Goal: Contribute content

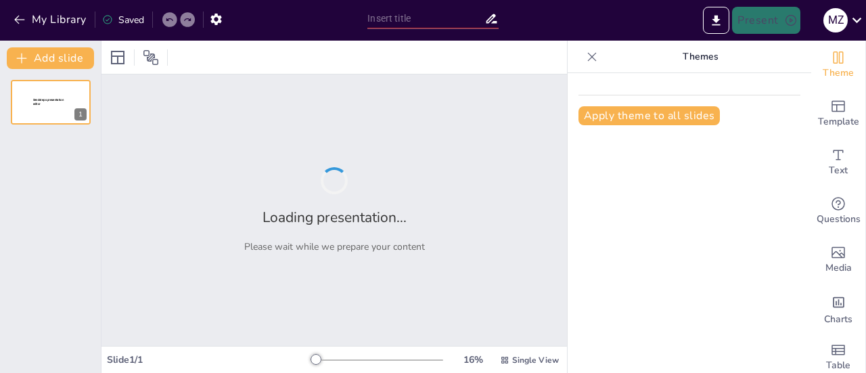
type input "Ефективні інструменти медіа-підтримки для різних типів магазинів Luxoptica"
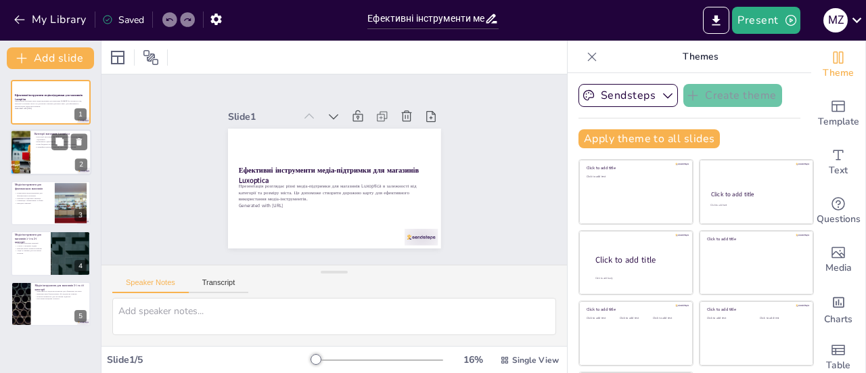
click at [30, 157] on div at bounding box center [50, 153] width 81 height 46
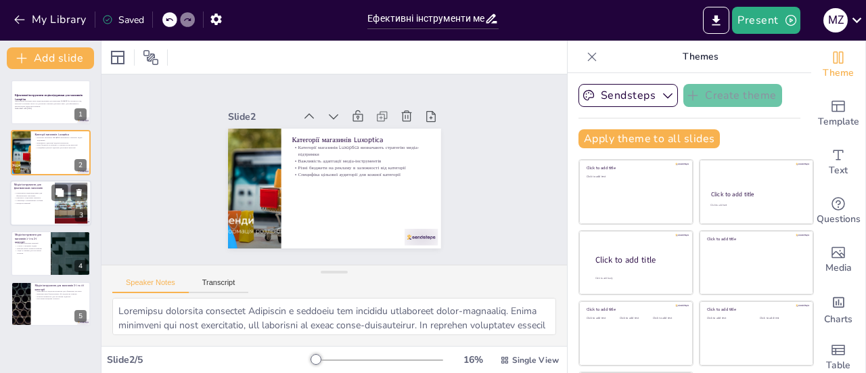
click at [34, 204] on p "Брендові кампанії" at bounding box center [32, 203] width 37 height 3
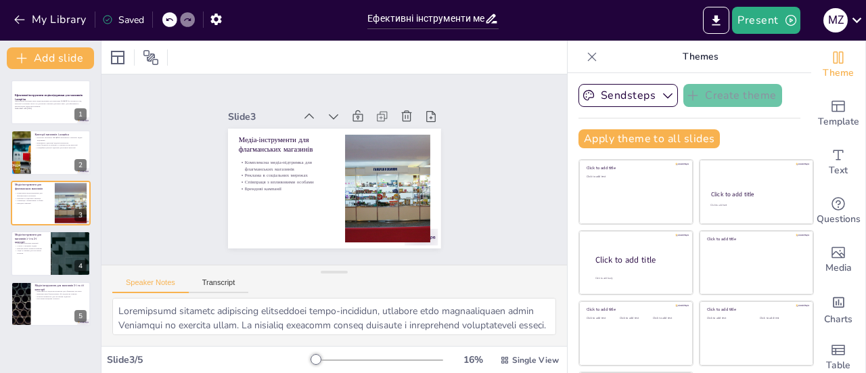
click at [585, 53] on icon at bounding box center [592, 57] width 14 height 14
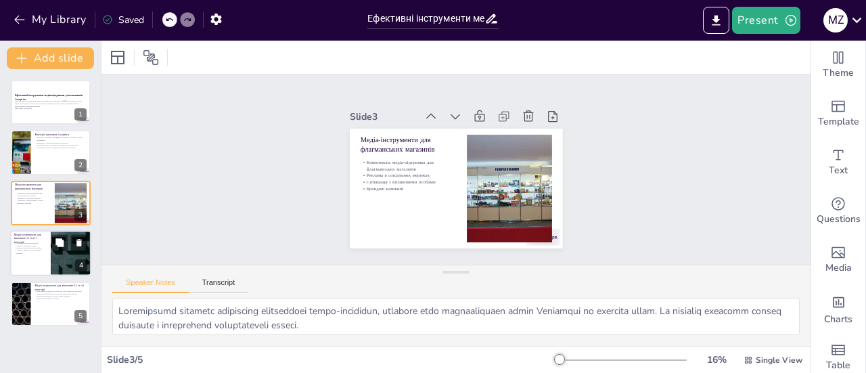
click at [35, 251] on p "Акції та знижки для залучення клієнтів" at bounding box center [30, 252] width 32 height 5
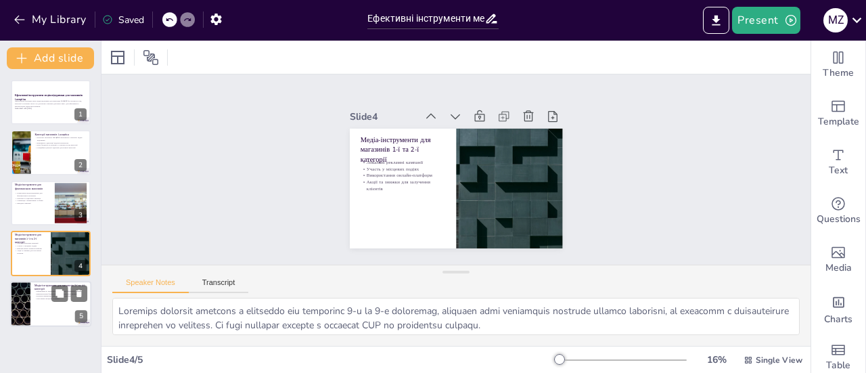
click at [50, 315] on div at bounding box center [50, 304] width 81 height 46
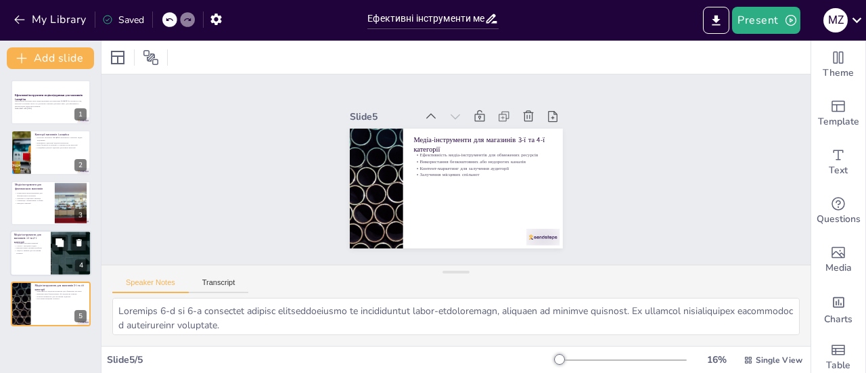
click at [47, 250] on div at bounding box center [50, 253] width 81 height 46
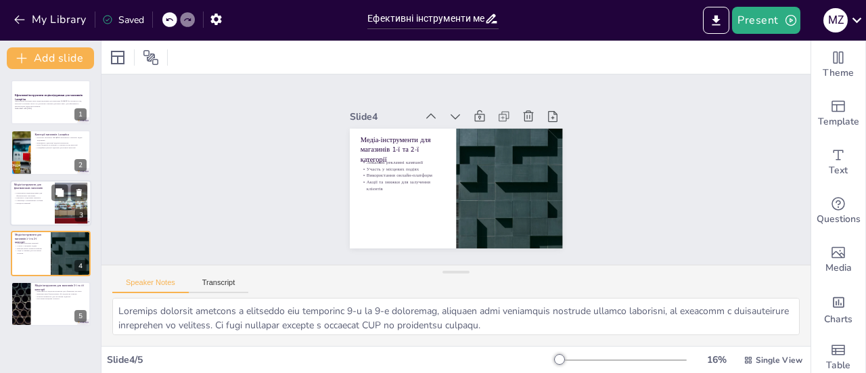
click at [38, 196] on p "Комплексна медіа-підтримка для флагманських магазинів" at bounding box center [32, 193] width 37 height 5
type textarea "Loremipsumd sitametc adipiscing elitseddoei tempo-incididun, utlabore etdo magn…"
